Goal: Task Accomplishment & Management: Use online tool/utility

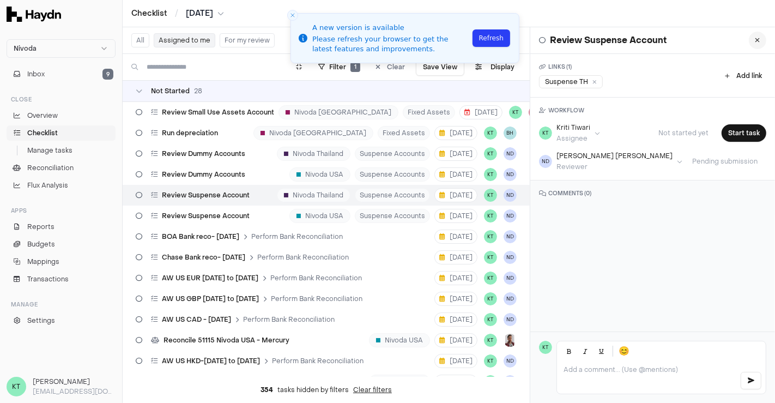
click at [751, 39] on button at bounding box center [757, 40] width 17 height 17
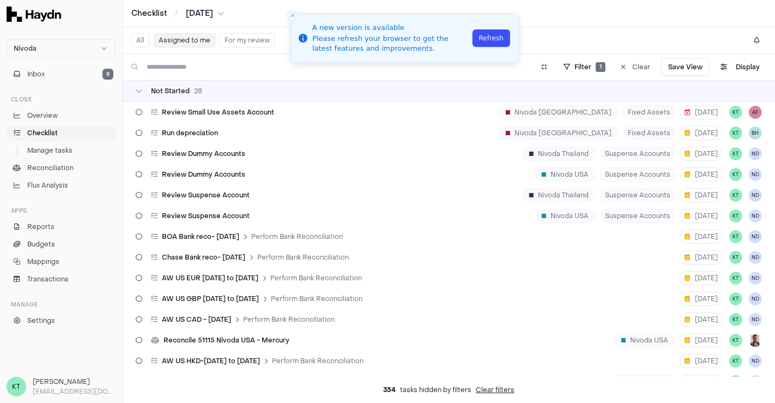
click at [481, 37] on button "Refresh" at bounding box center [492, 37] width 38 height 17
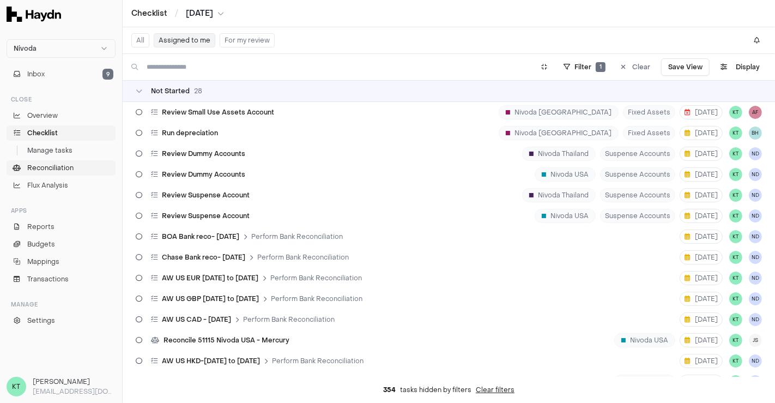
click at [61, 168] on span "Reconciliation" at bounding box center [50, 168] width 46 height 10
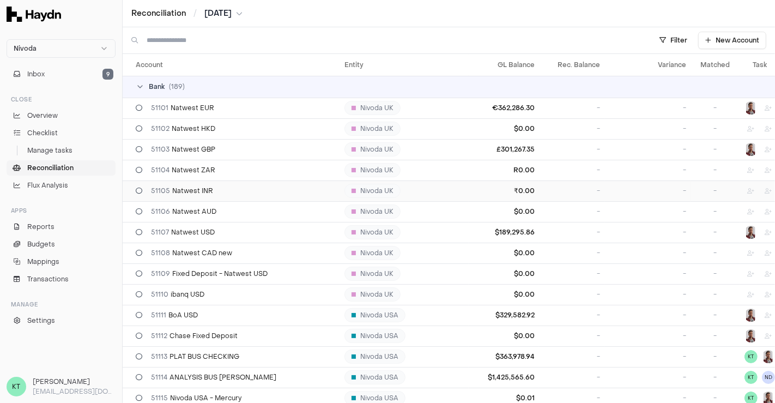
scroll to position [185, 0]
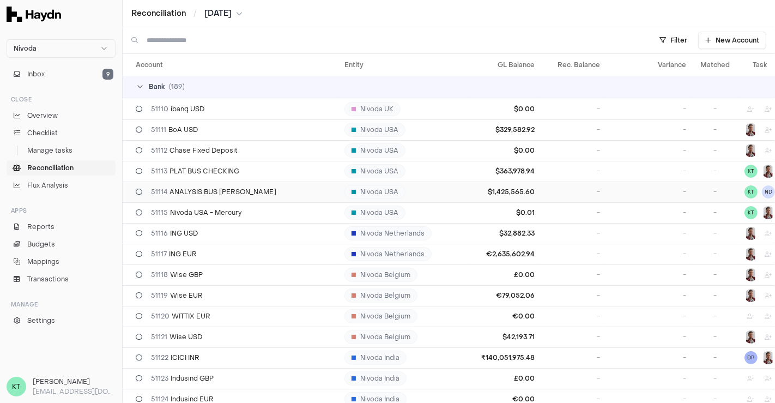
click at [216, 191] on span "51114 ANALYSIS BUS CK WINT" at bounding box center [213, 192] width 125 height 9
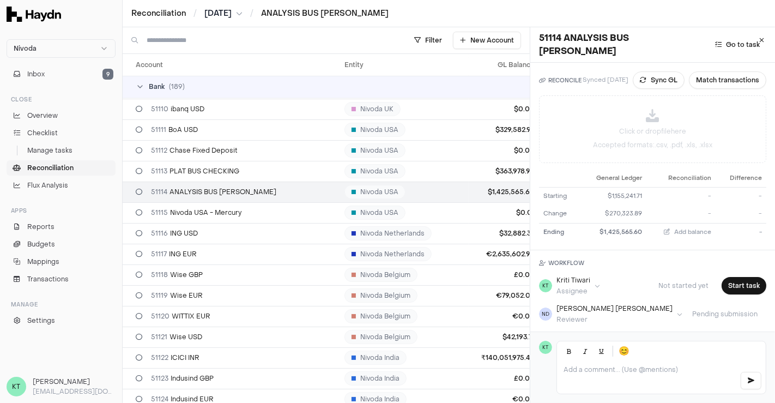
click at [228, 13] on span "[DATE]" at bounding box center [217, 13] width 27 height 11
